Goal: Information Seeking & Learning: Learn about a topic

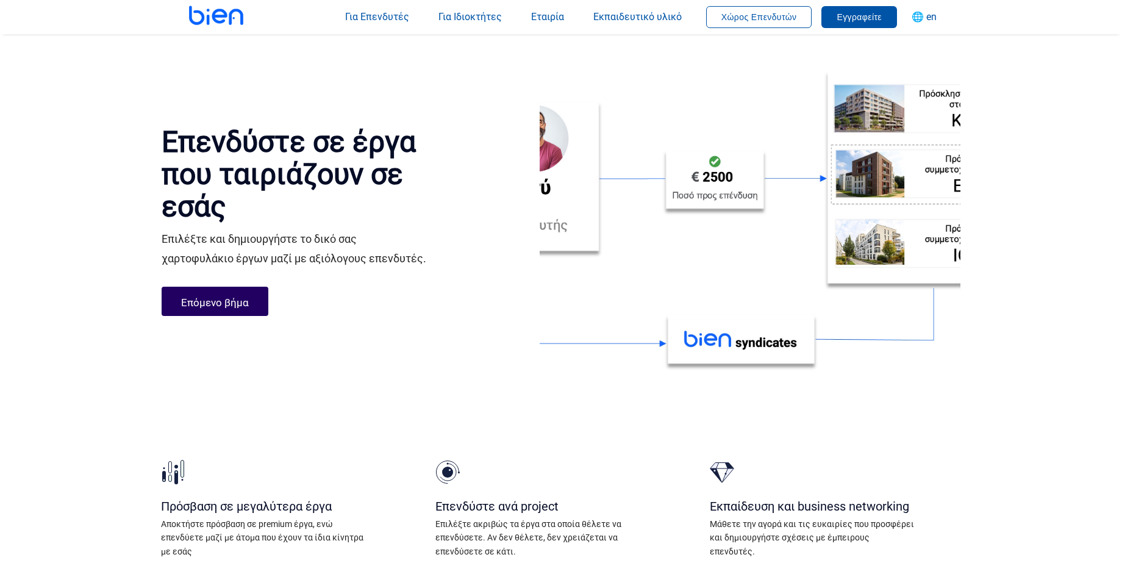
click at [207, 21] on img at bounding box center [218, 15] width 95 height 61
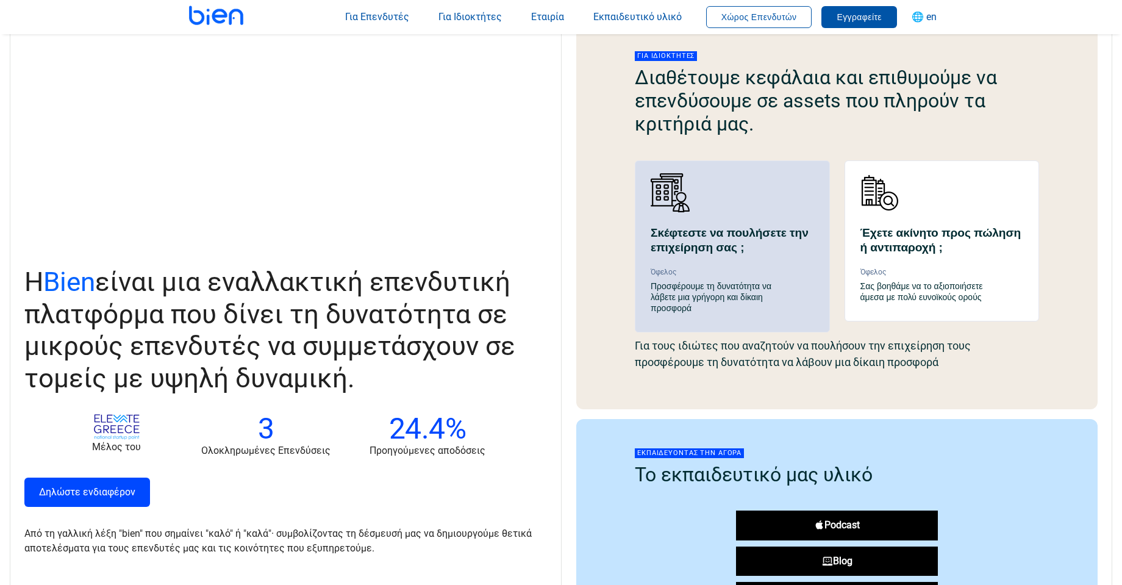
scroll to position [1097, 0]
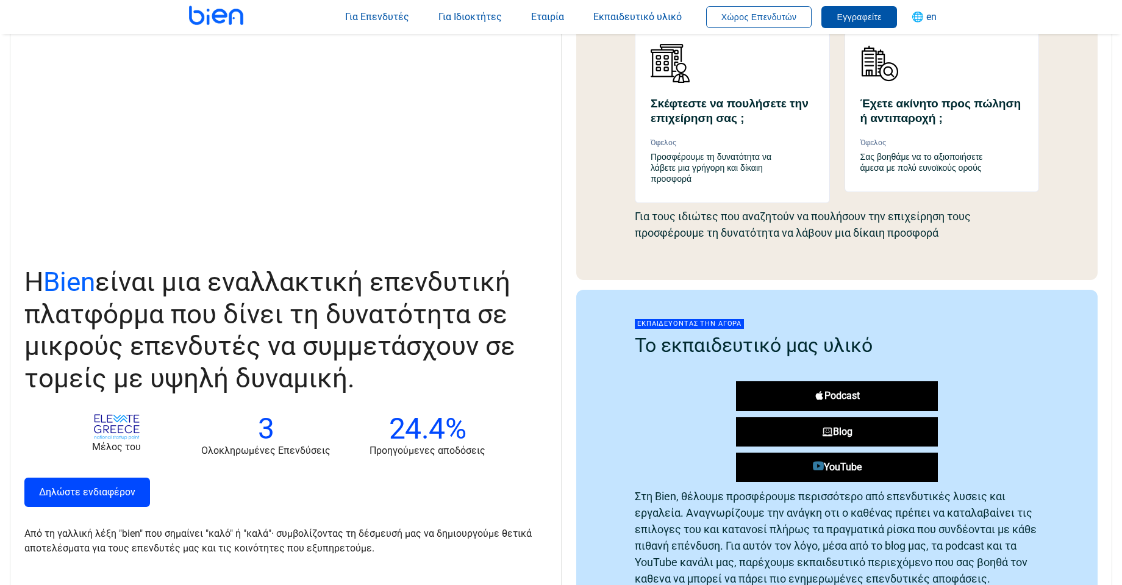
click at [810, 224] on p "Για τους ιδιώτες που αναζητούν να πουλήσουν την επιχείρηση τους προσφέρουμε τη …" at bounding box center [837, 224] width 404 height 43
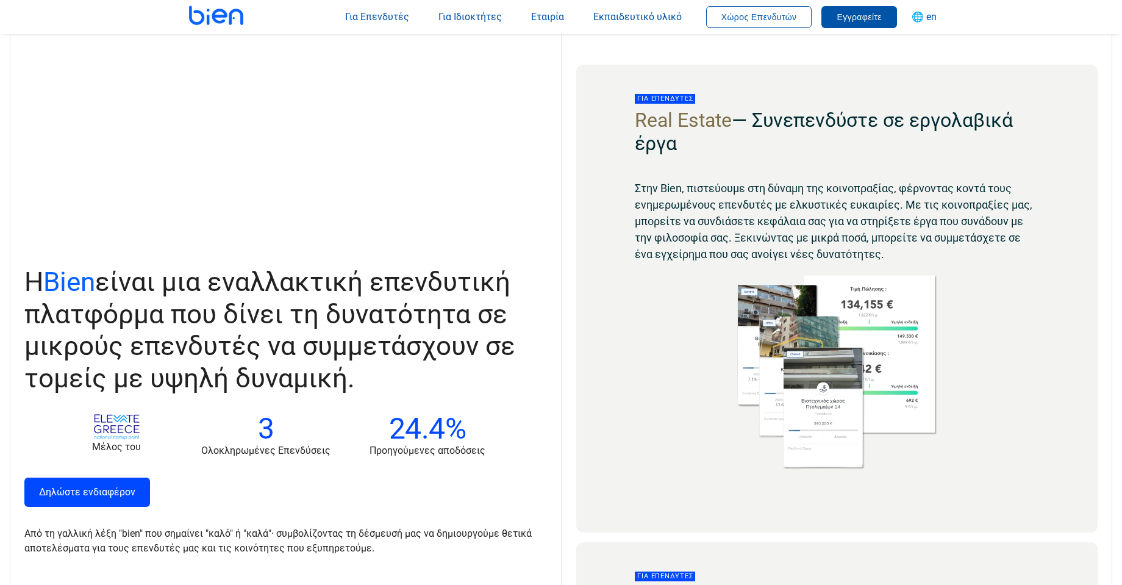
scroll to position [0, 0]
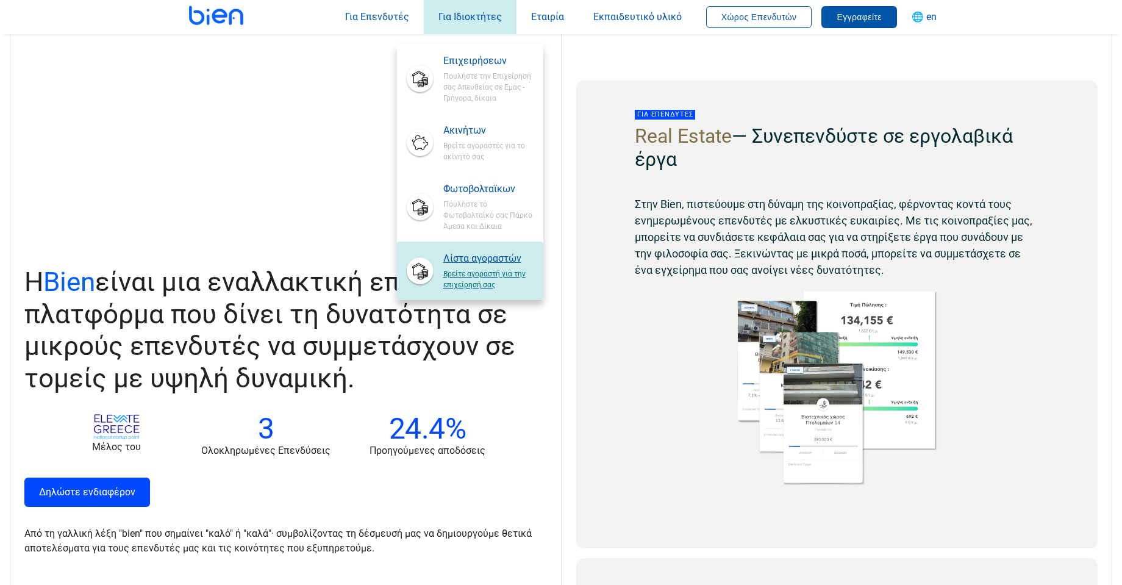
click at [484, 288] on span "Βρείτε αγοραστή για την επιχείρησή σας" at bounding box center [488, 278] width 90 height 24
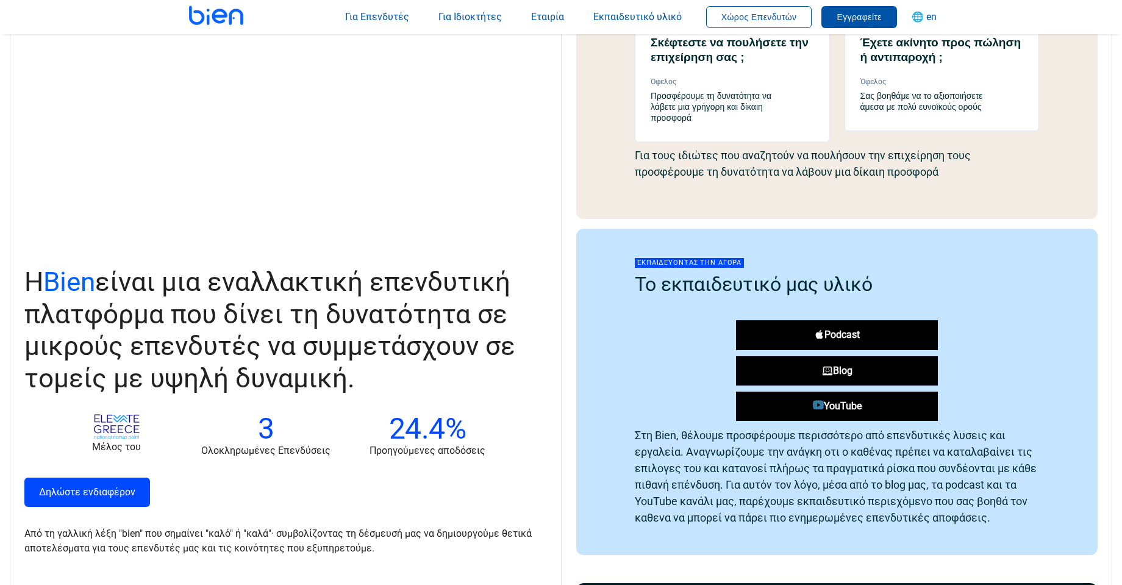
scroll to position [1219, 0]
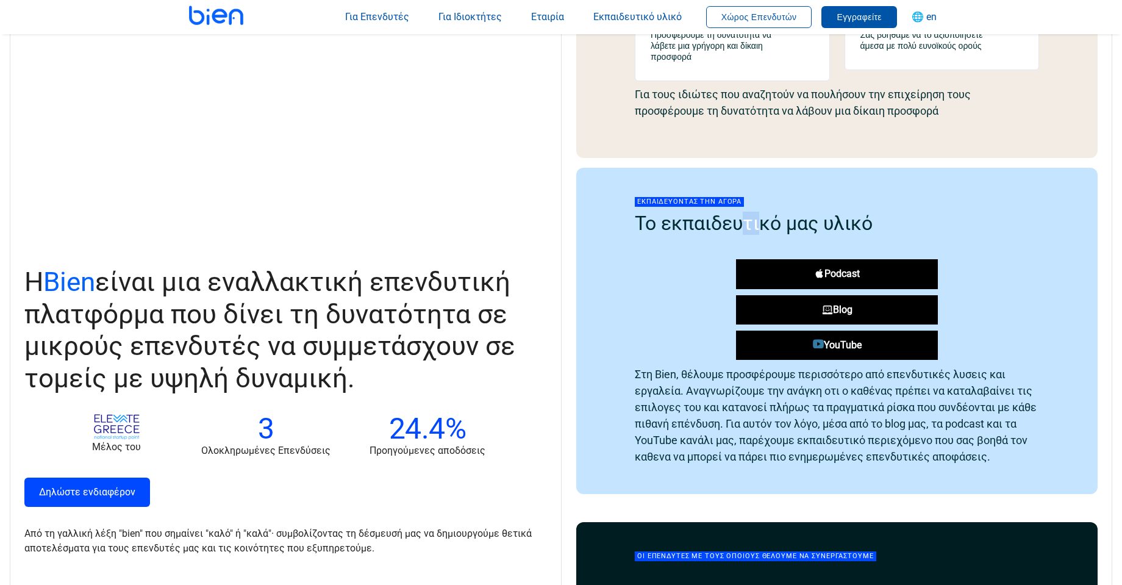
drag, startPoint x: 738, startPoint y: 226, endPoint x: 755, endPoint y: 226, distance: 17.1
click at [755, 226] on h2 "Το εκπαιδευτικό μας υλικό" at bounding box center [837, 223] width 404 height 23
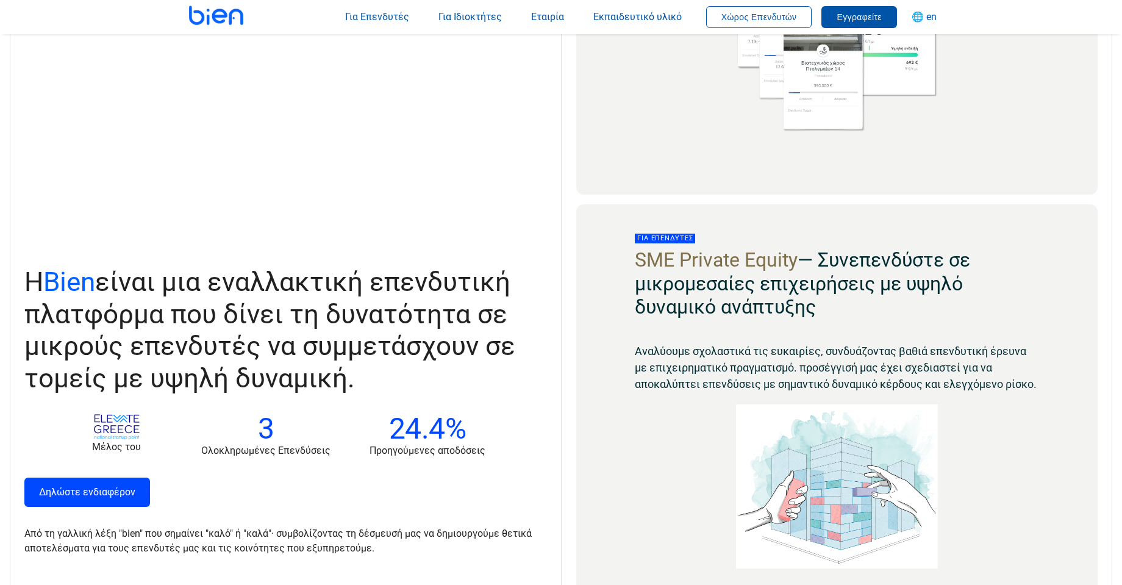
scroll to position [488, 0]
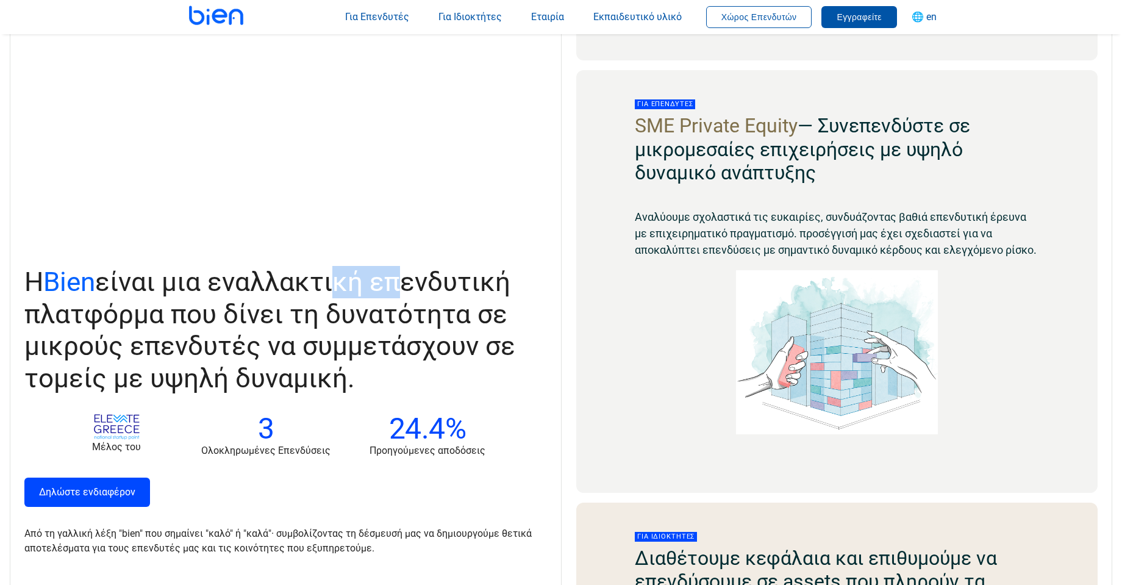
drag, startPoint x: 331, startPoint y: 286, endPoint x: 397, endPoint y: 299, distance: 67.7
click at [396, 298] on span "Η Bien είναι μια εναλλακτική επενδυτική πλατφόρμα που δίνει τη δυνατότητα σε μι…" at bounding box center [269, 330] width 491 height 128
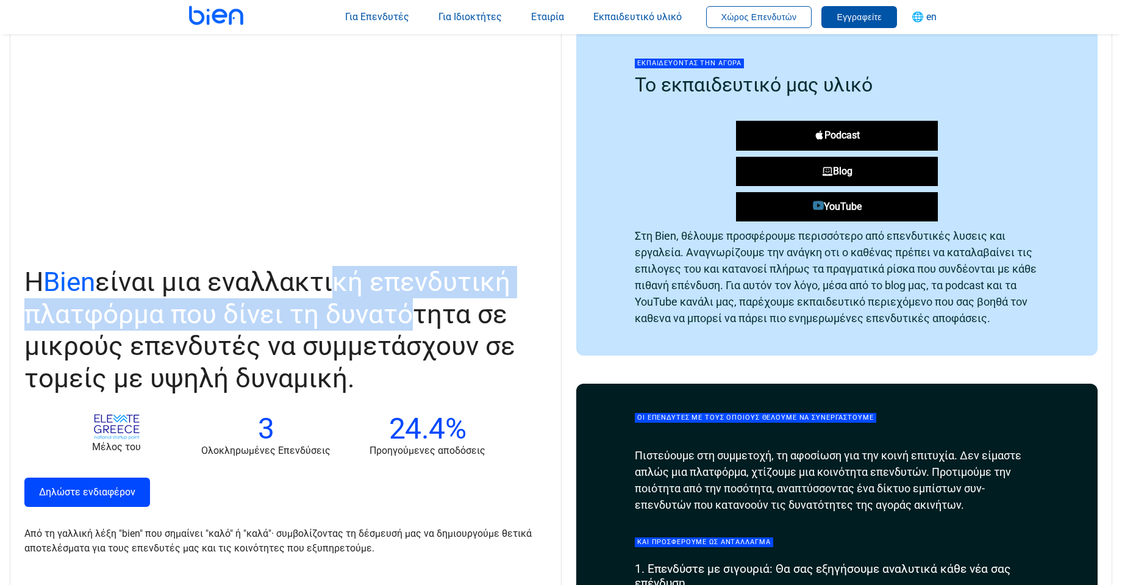
scroll to position [1463, 0]
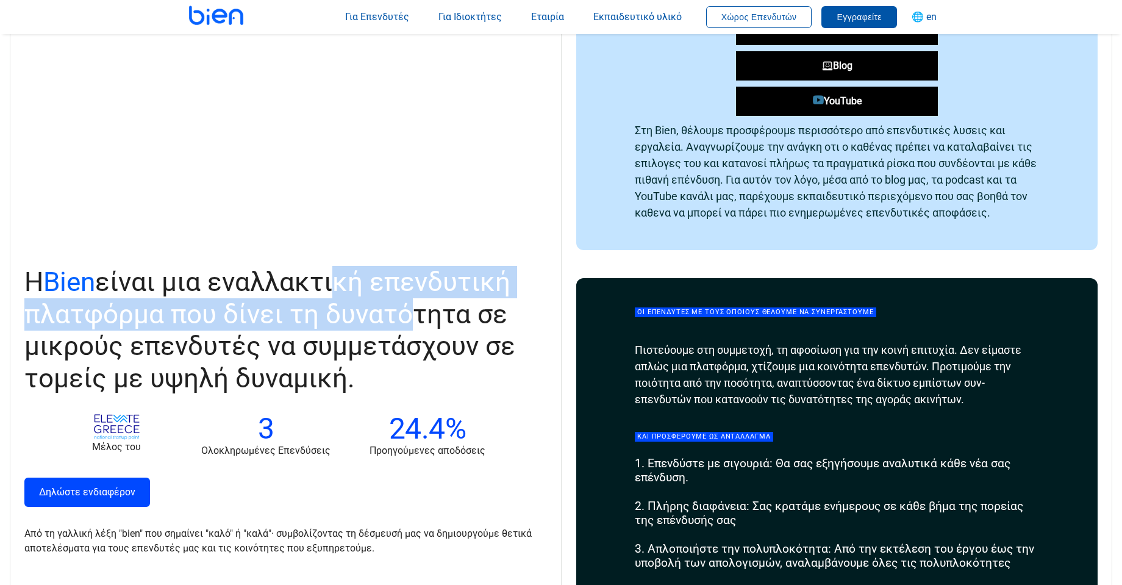
click at [91, 486] on link "Δηλώστε ενδιαφέρον" at bounding box center [87, 491] width 126 height 29
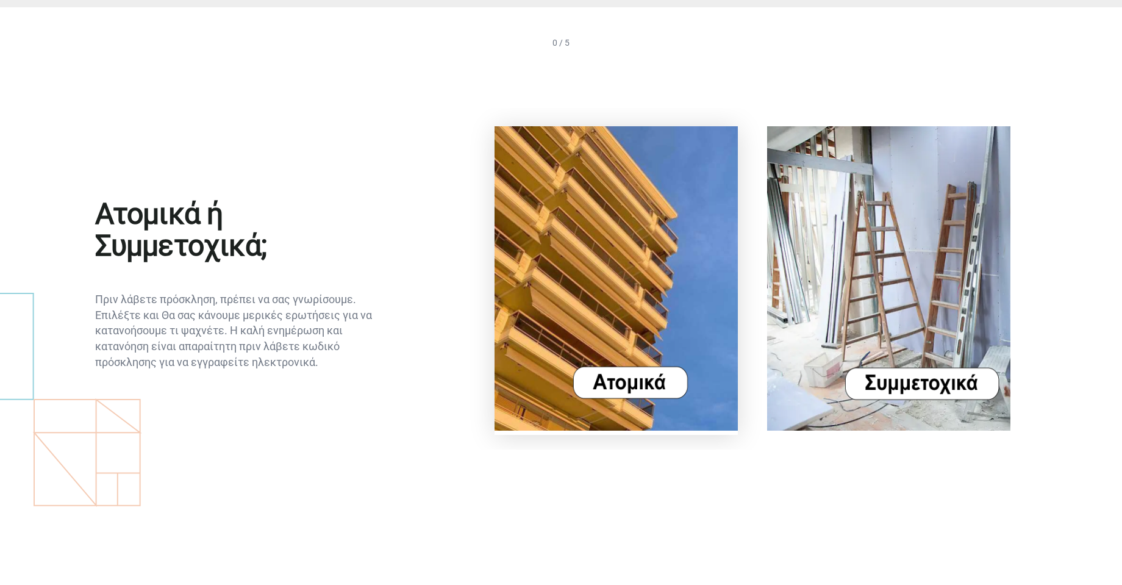
click at [631, 382] on img at bounding box center [615, 278] width 243 height 304
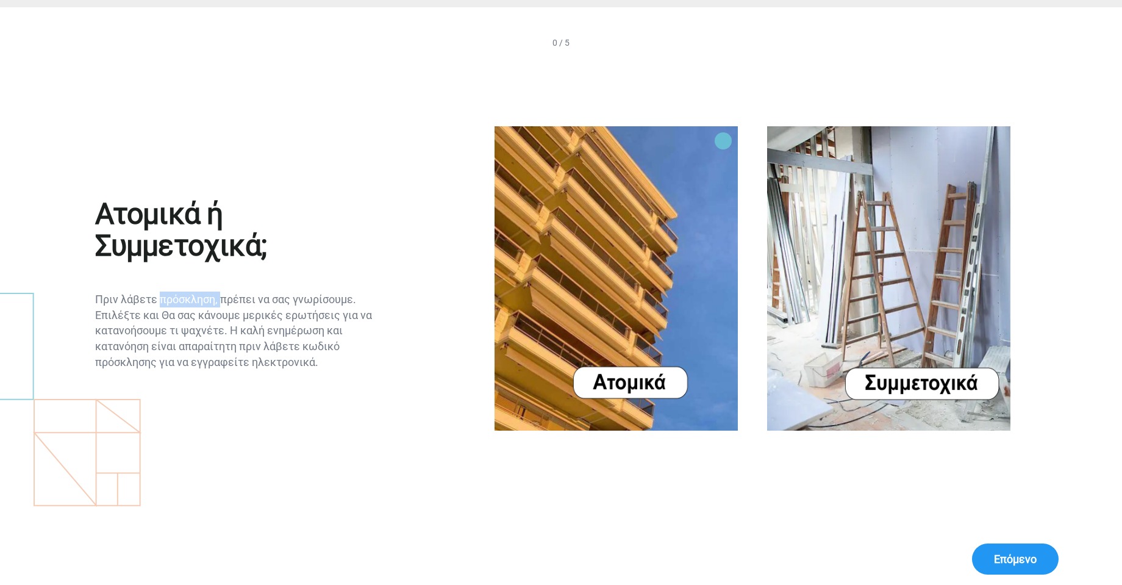
drag, startPoint x: 160, startPoint y: 297, endPoint x: 219, endPoint y: 296, distance: 59.7
click at [219, 296] on p "Πριν λάβετε πρόσκληση, πρέπει να σας γνωρίσουμε. Επιλέξτε και Θα σας κάνουμε με…" at bounding box center [235, 330] width 280 height 79
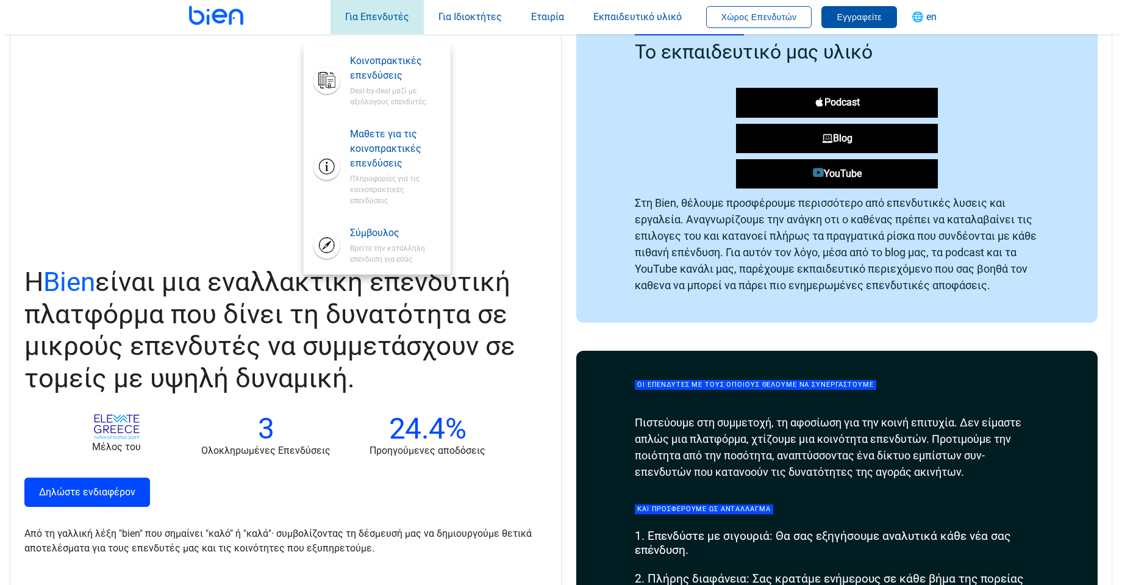
scroll to position [1388, 0]
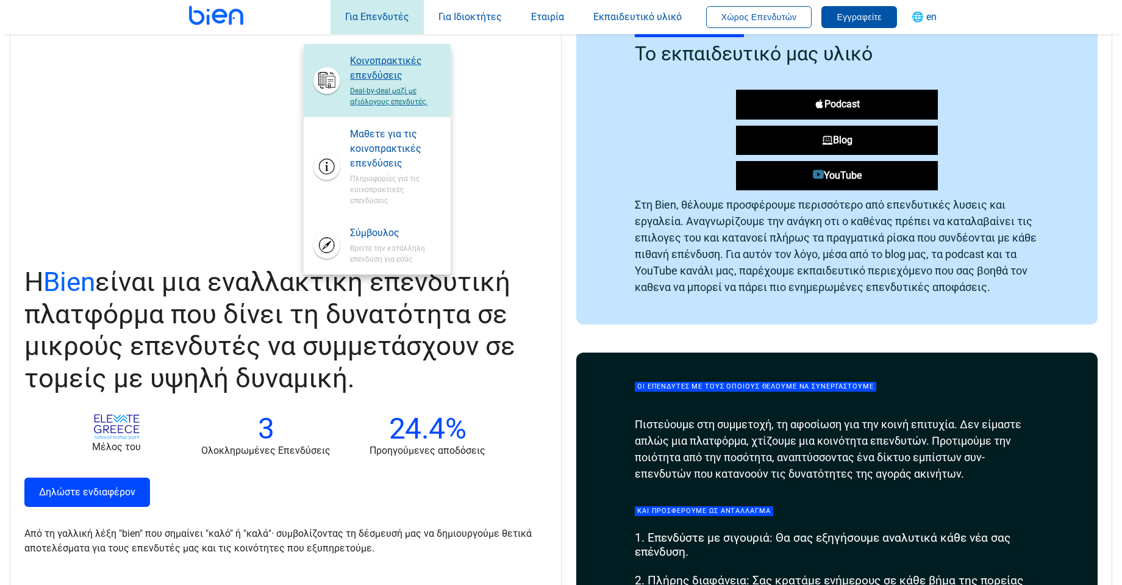
click at [384, 74] on span "Κοινοπρακτικές επενδύσεις" at bounding box center [395, 68] width 90 height 29
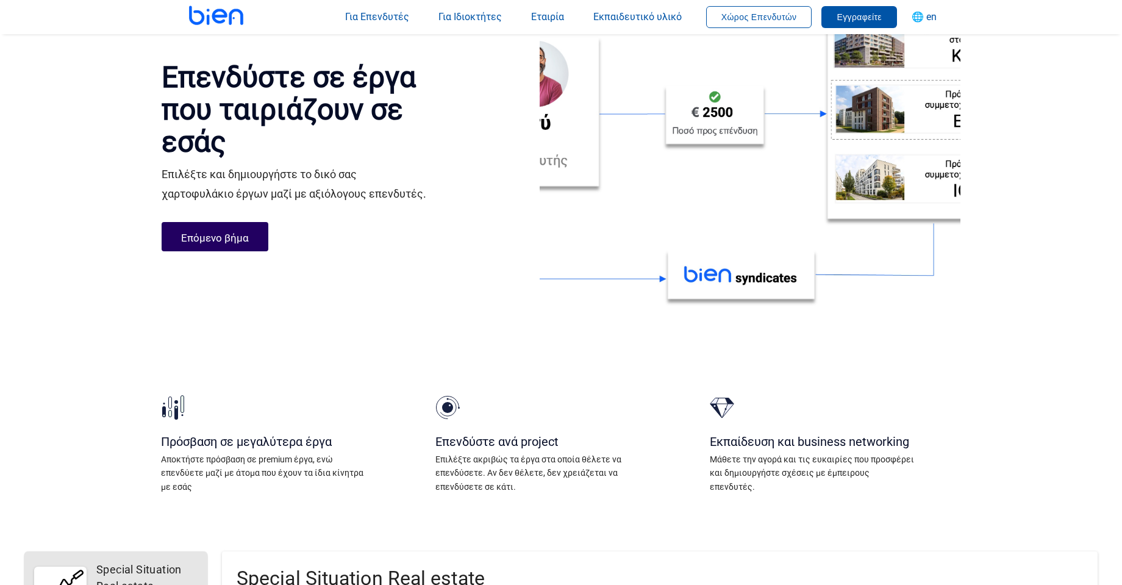
scroll to position [122, 0]
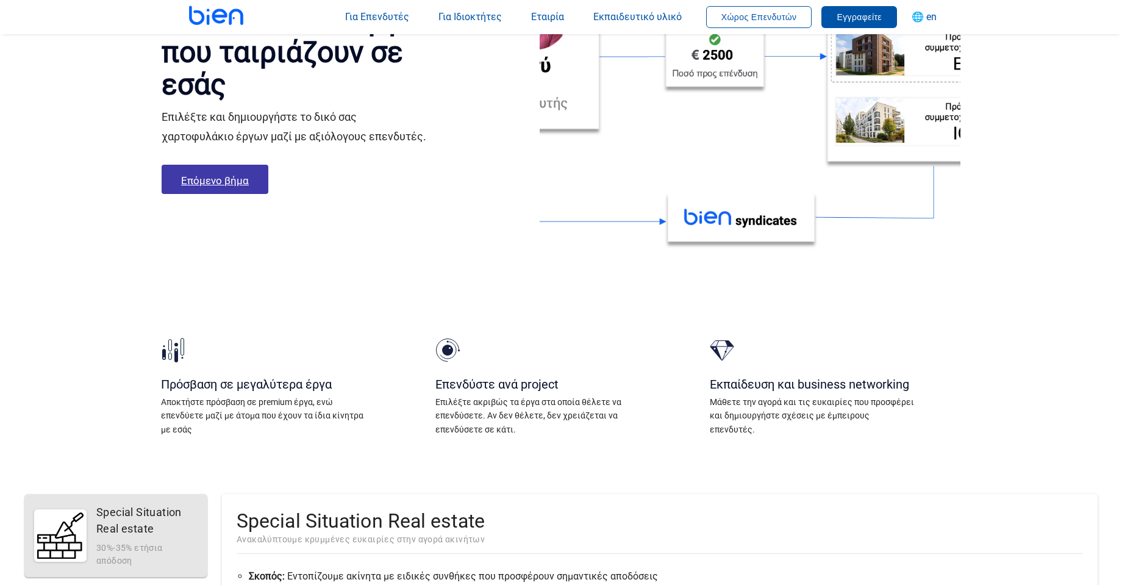
click at [258, 193] on link "Επόμενο βήμα" at bounding box center [215, 179] width 107 height 29
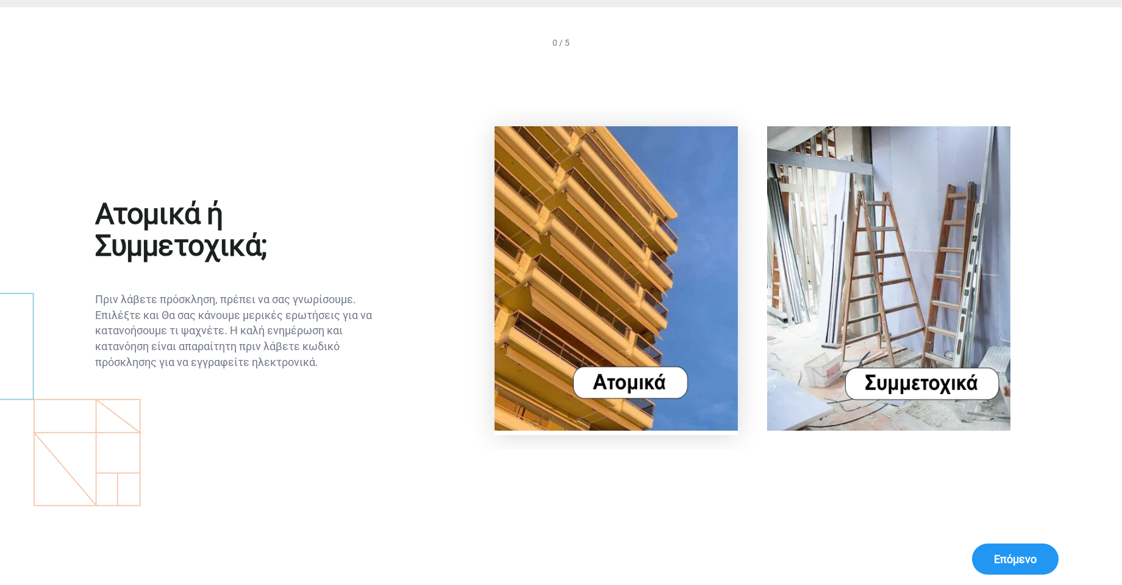
click at [629, 387] on img at bounding box center [615, 278] width 243 height 304
click at [625, 385] on img at bounding box center [615, 278] width 243 height 304
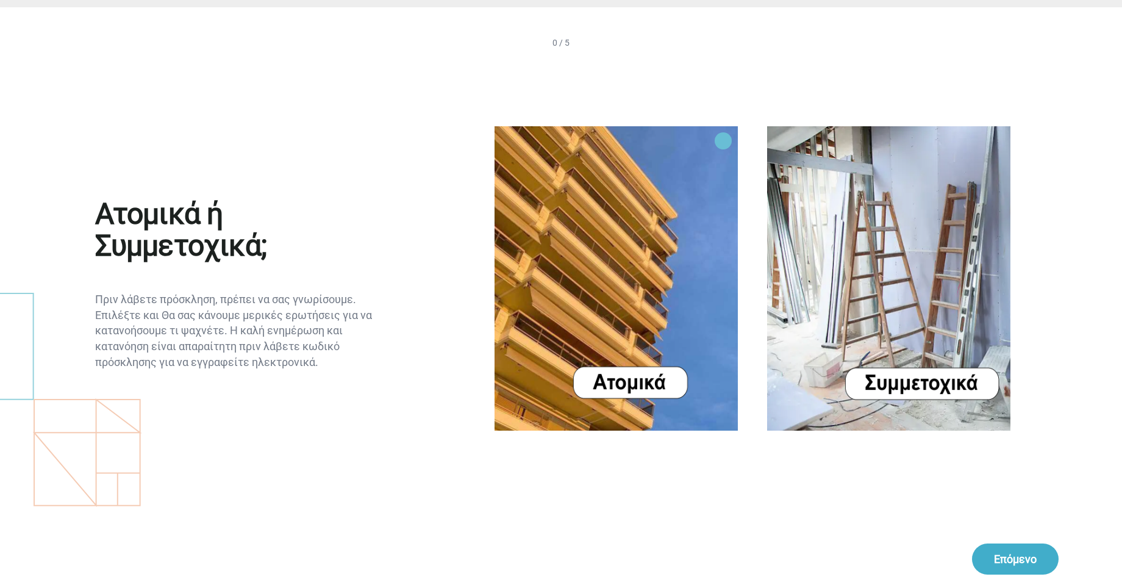
click at [1043, 551] on button "Επόμενο" at bounding box center [1015, 558] width 87 height 31
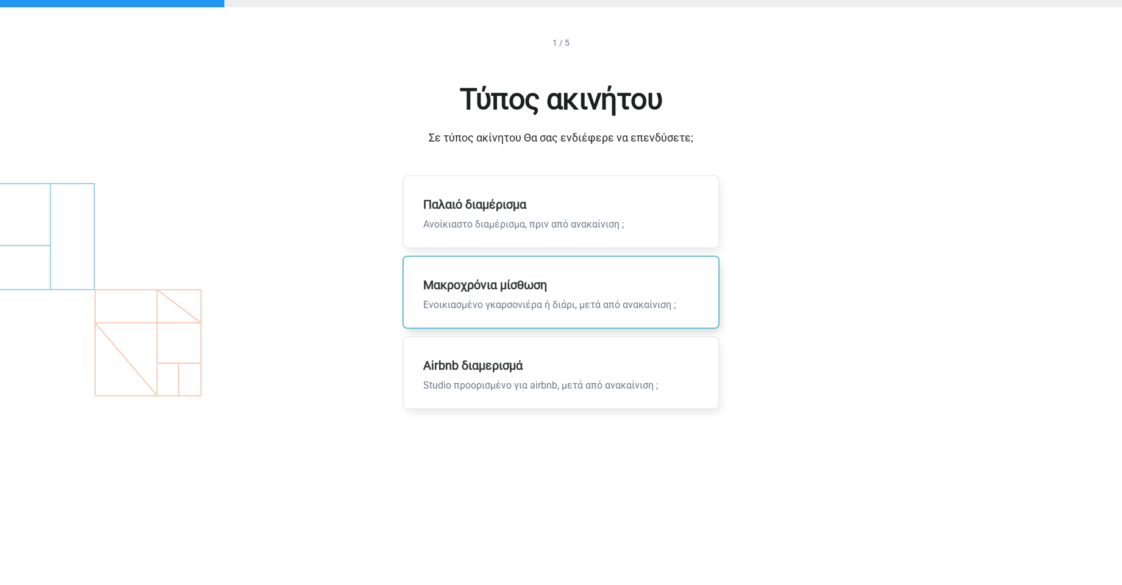
drag, startPoint x: 531, startPoint y: 328, endPoint x: 525, endPoint y: 320, distance: 9.6
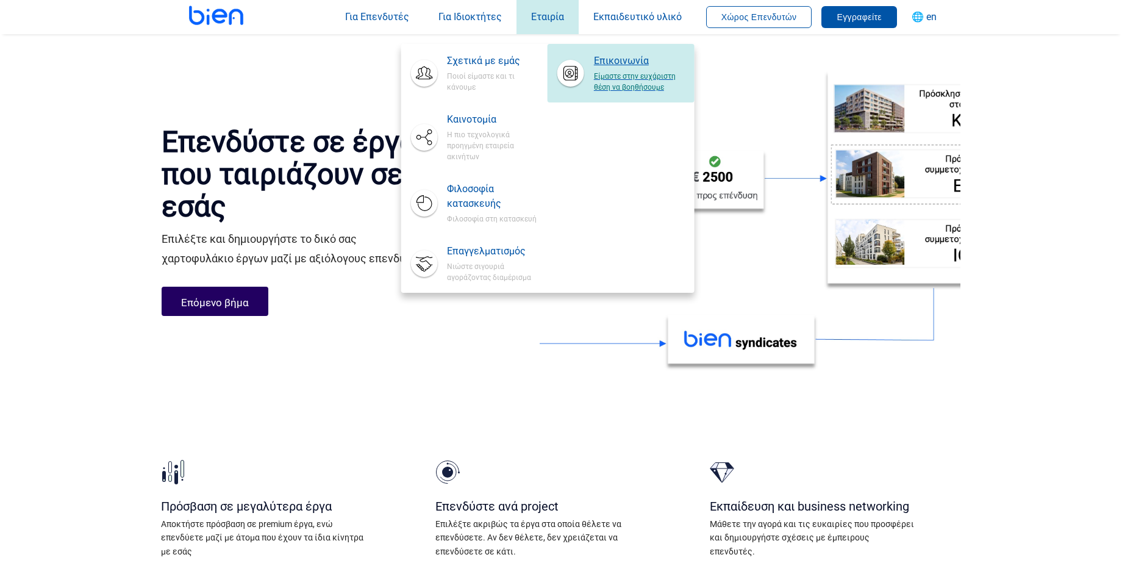
click at [606, 86] on span "Είμαστε στην ευχάριστη θέση να βοηθήσουμε" at bounding box center [639, 80] width 90 height 24
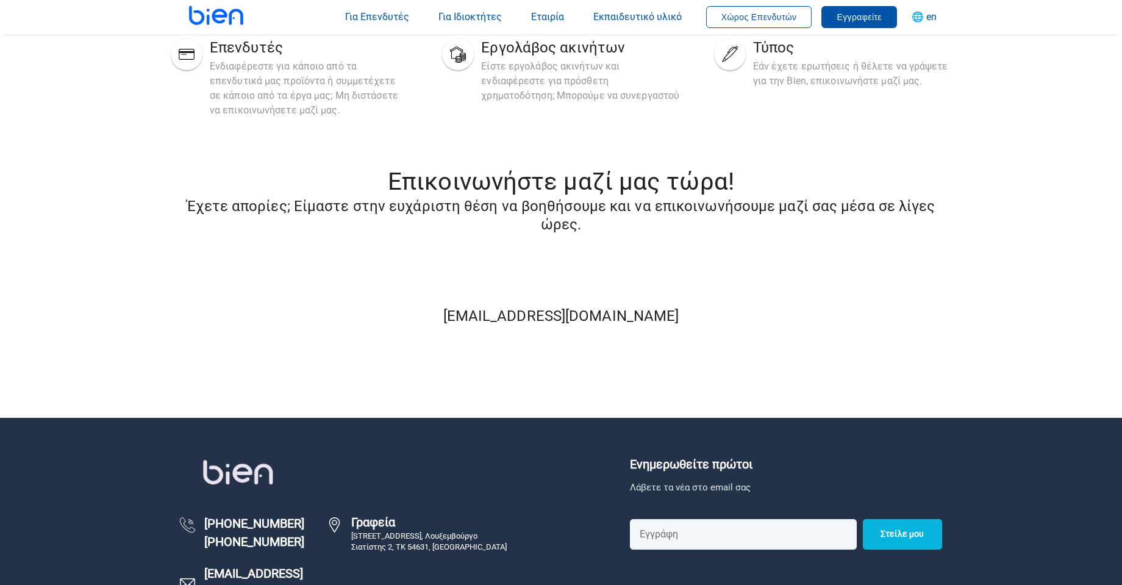
scroll to position [305, 0]
